Goal: Task Accomplishment & Management: Manage account settings

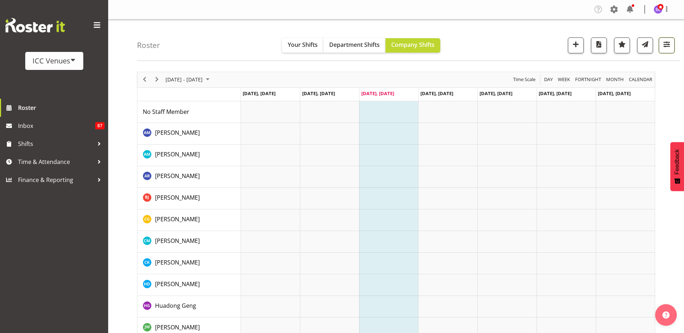
click at [669, 46] on span "button" at bounding box center [666, 44] width 9 height 9
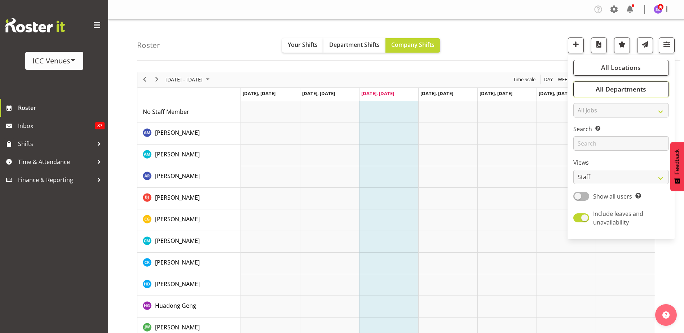
click at [653, 88] on button "All Departments" at bounding box center [622, 90] width 96 height 16
click at [73, 60] on span at bounding box center [73, 60] width 6 height 6
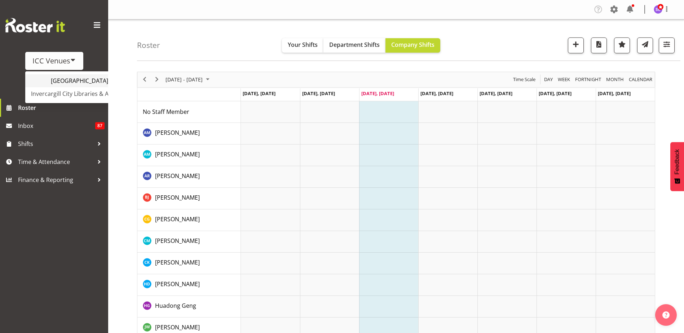
click at [77, 82] on link "[GEOGRAPHIC_DATA]" at bounding box center [85, 80] width 120 height 13
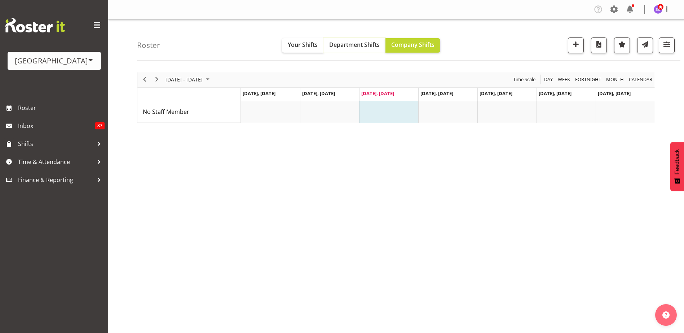
click at [364, 46] on span "Department Shifts" at bounding box center [354, 45] width 51 height 8
click at [664, 46] on span "button" at bounding box center [666, 44] width 9 height 9
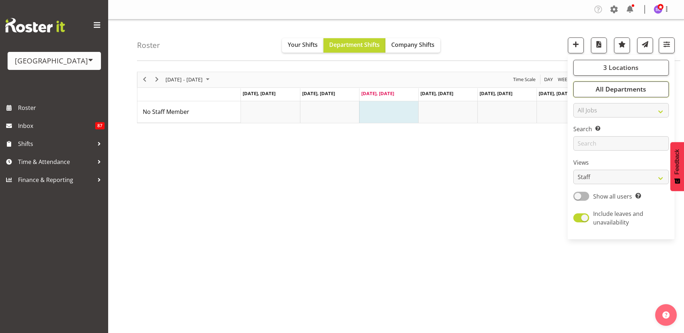
click at [633, 90] on span "All Departments" at bounding box center [621, 89] width 51 height 9
click at [630, 87] on span "All Departments" at bounding box center [621, 89] width 51 height 9
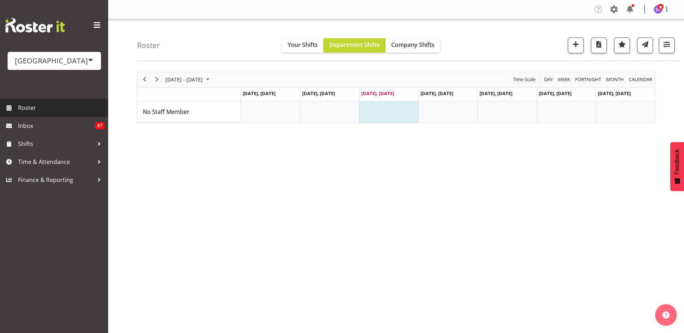
click at [46, 113] on span "Roster" at bounding box center [61, 107] width 87 height 11
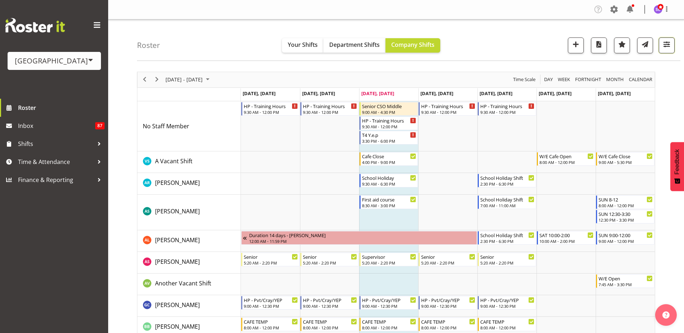
click at [670, 49] on span "button" at bounding box center [666, 44] width 9 height 9
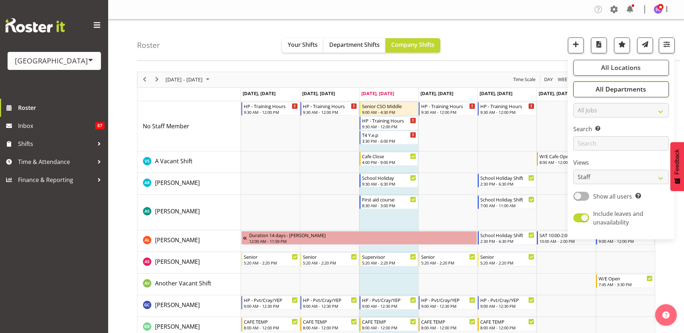
click at [653, 87] on button "All Departments" at bounding box center [622, 90] width 96 height 16
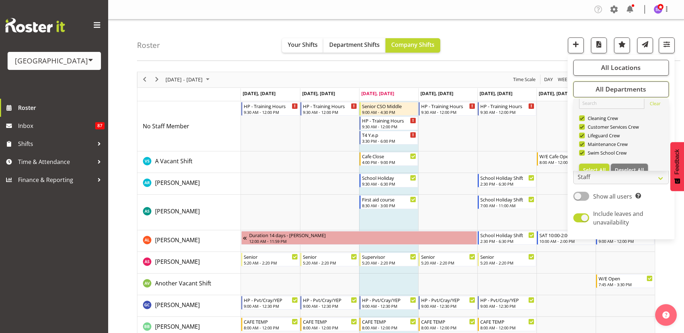
scroll to position [17, 0]
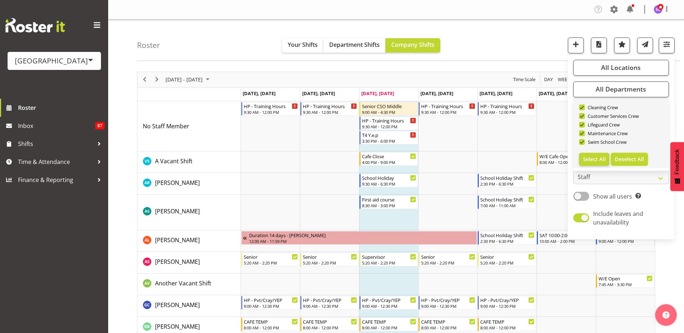
click at [634, 157] on span "Deselect All" at bounding box center [629, 159] width 29 height 7
checkbox input "false"
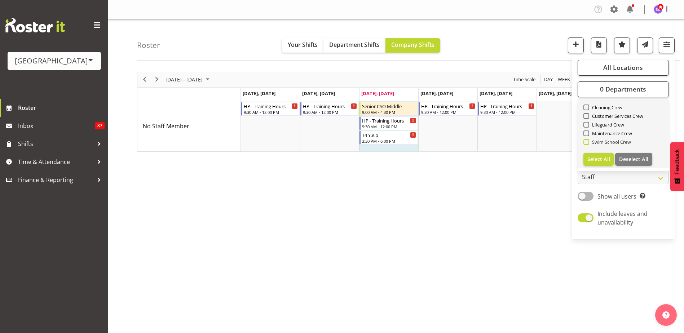
click at [587, 142] on span at bounding box center [587, 142] width 6 height 6
click at [587, 142] on input "Swim School Crew" at bounding box center [586, 142] width 5 height 5
checkbox input "true"
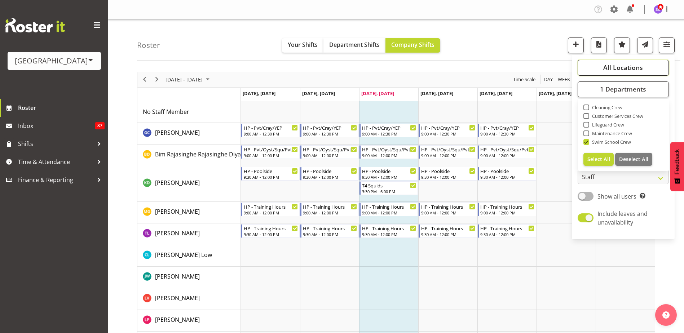
click at [634, 66] on span "All Locations" at bounding box center [624, 67] width 40 height 9
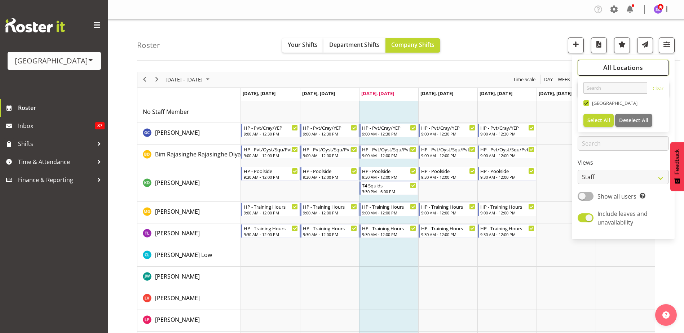
click at [639, 66] on span "All Locations" at bounding box center [624, 67] width 40 height 9
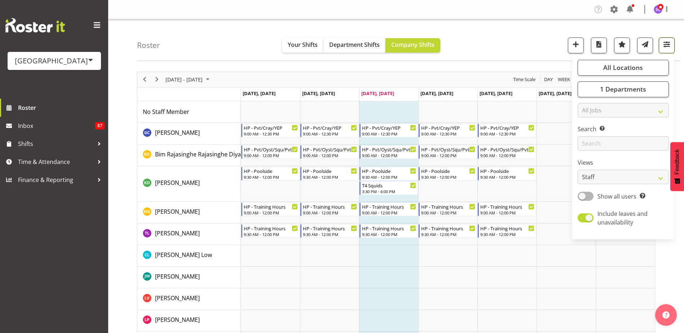
click at [671, 44] on span "button" at bounding box center [666, 44] width 9 height 9
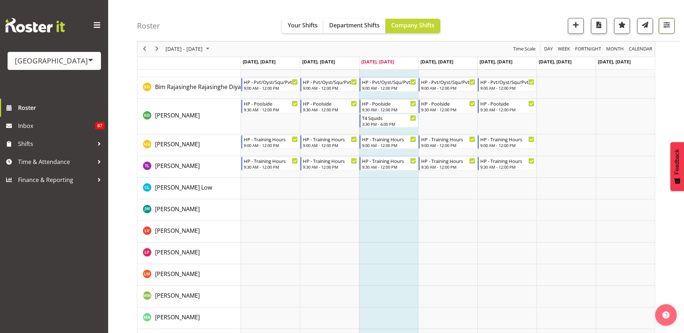
scroll to position [55, 0]
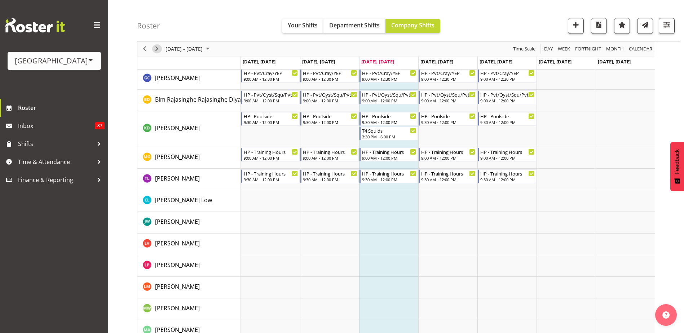
click at [159, 48] on span "Next" at bounding box center [157, 49] width 9 height 9
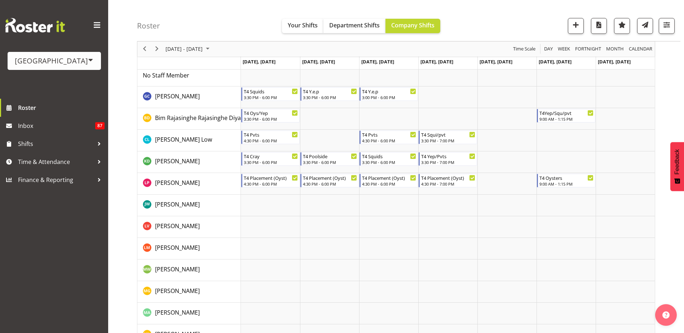
scroll to position [5, 0]
